Goal: Find specific page/section: Find specific page/section

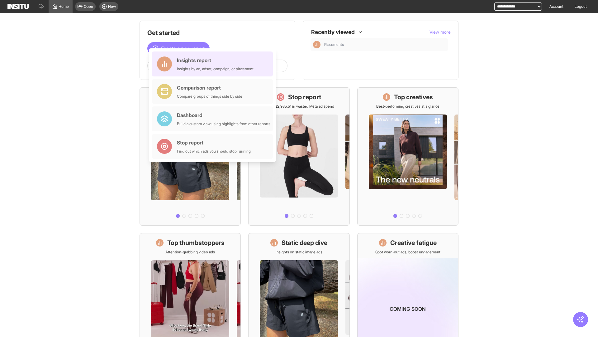
click at [214, 64] on div "Insights report Insights by ad, adset, campaign, or placement" at bounding box center [215, 63] width 77 height 15
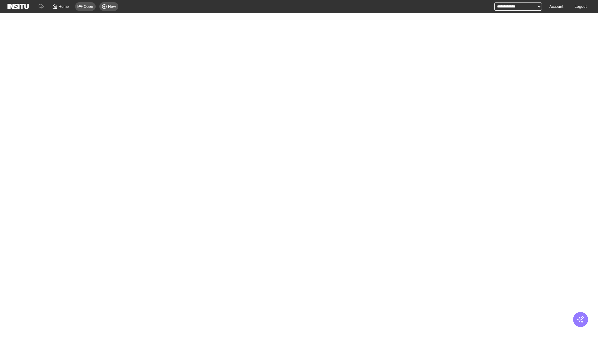
select select "**"
